Goal: Information Seeking & Learning: Learn about a topic

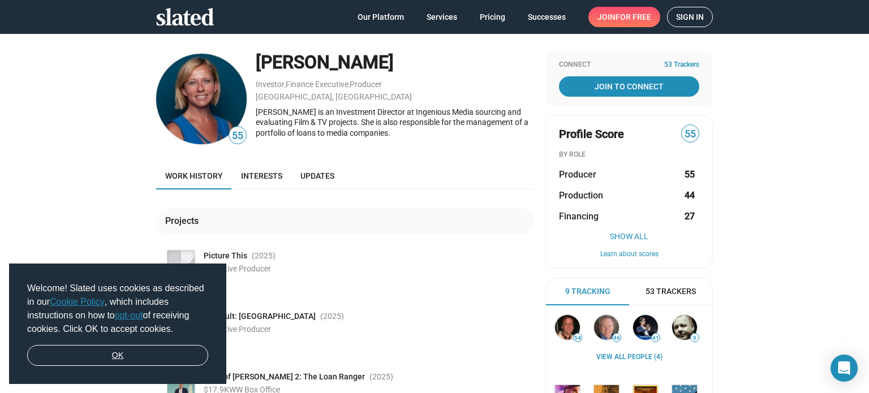
click at [159, 348] on link "OK" at bounding box center [117, 356] width 181 height 22
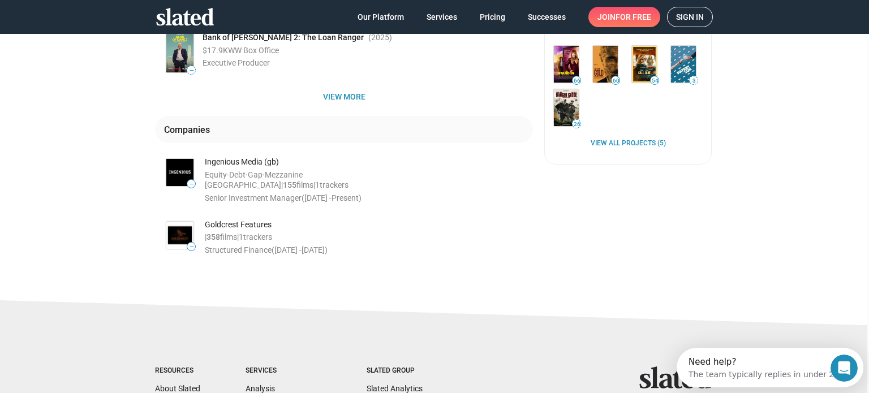
click at [228, 226] on div "Goldcrest Features" at bounding box center [369, 225] width 328 height 11
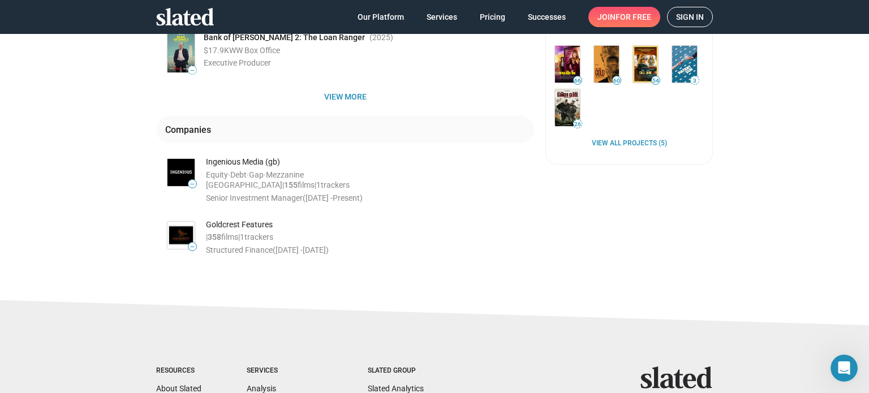
click at [243, 178] on span "Debt ·" at bounding box center [239, 174] width 19 height 9
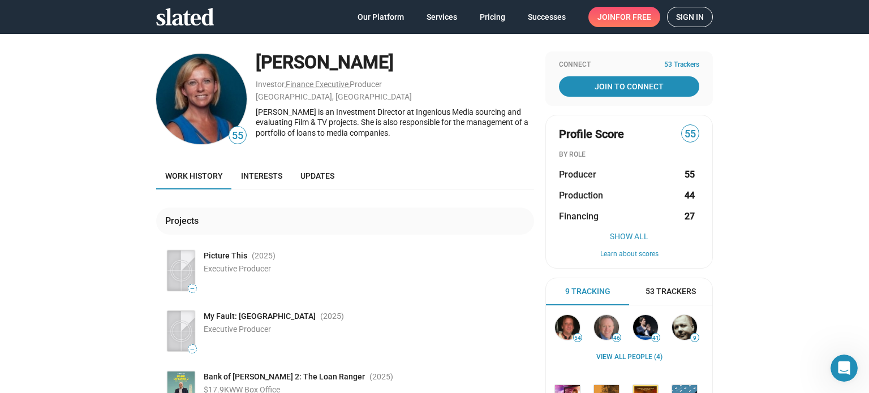
click at [313, 84] on link "Finance Executive" at bounding box center [317, 84] width 63 height 9
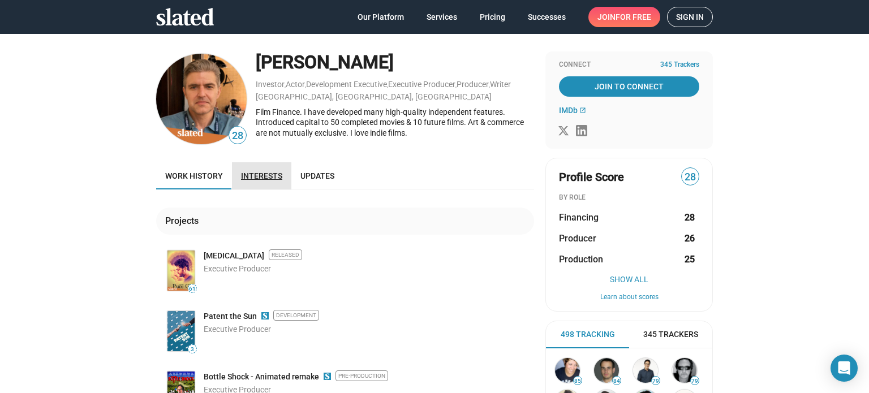
click at [264, 170] on link "Interests" at bounding box center [261, 175] width 59 height 27
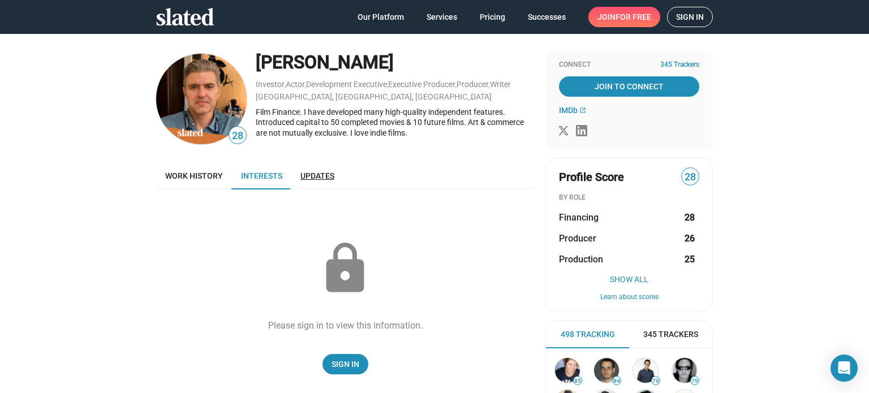
click at [309, 170] on link "Updates" at bounding box center [317, 175] width 52 height 27
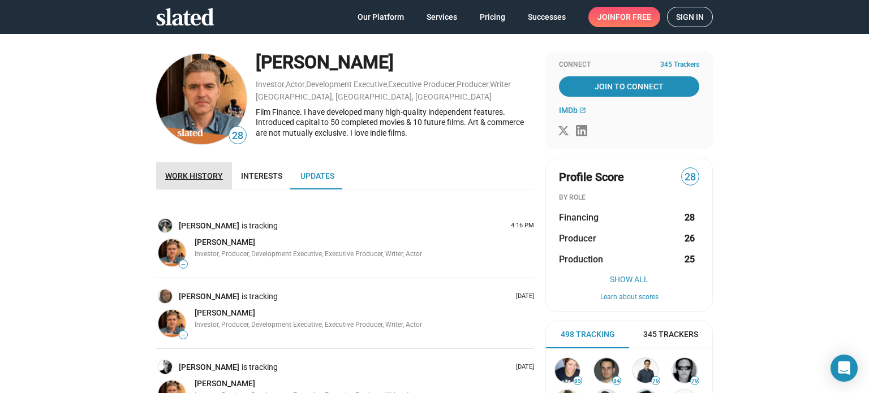
click at [199, 166] on link "Work history" at bounding box center [194, 175] width 76 height 27
